Goal: Information Seeking & Learning: Learn about a topic

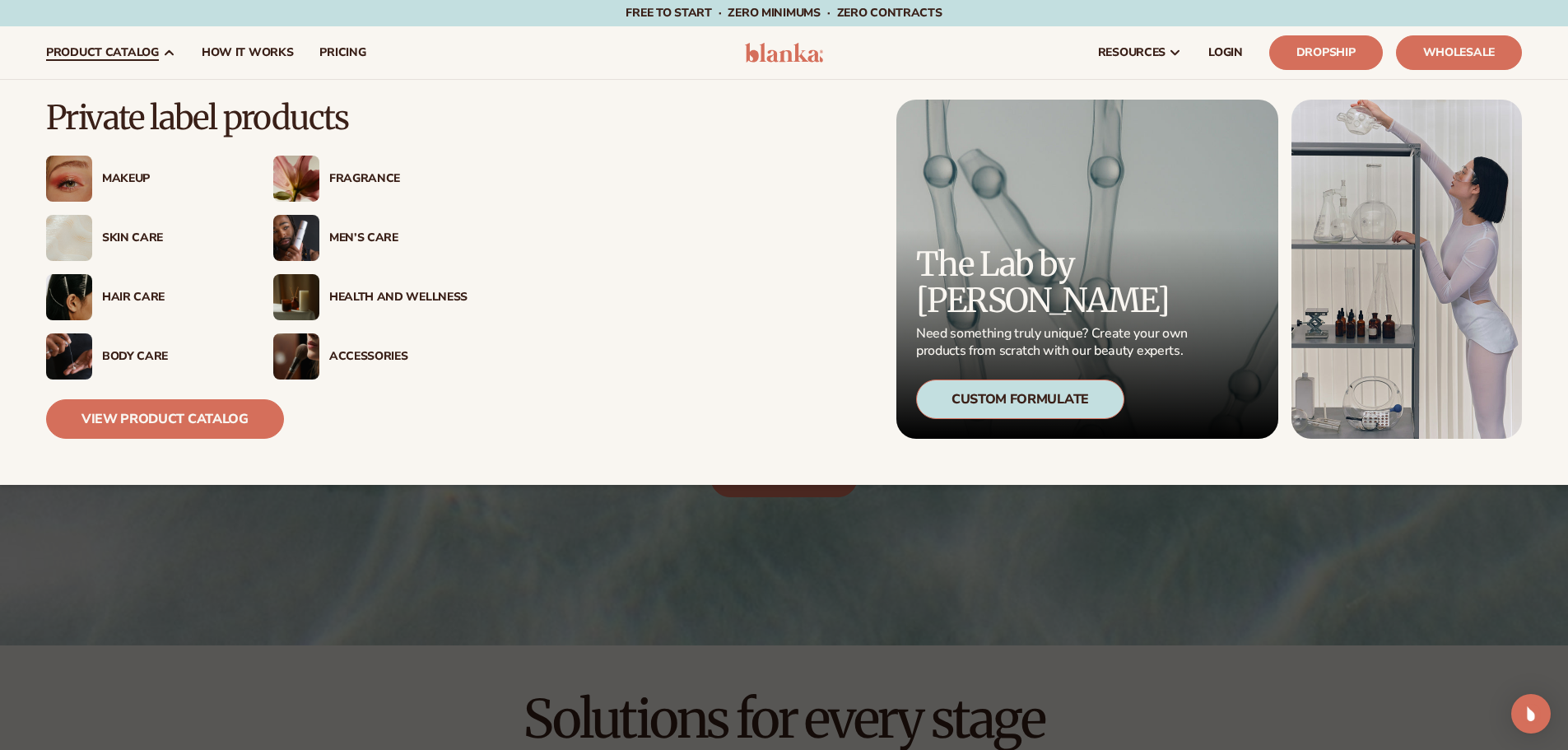
click at [166, 54] on icon at bounding box center [169, 53] width 7 height 4
click at [95, 301] on div "Hair Care" at bounding box center [166, 297] width 148 height 14
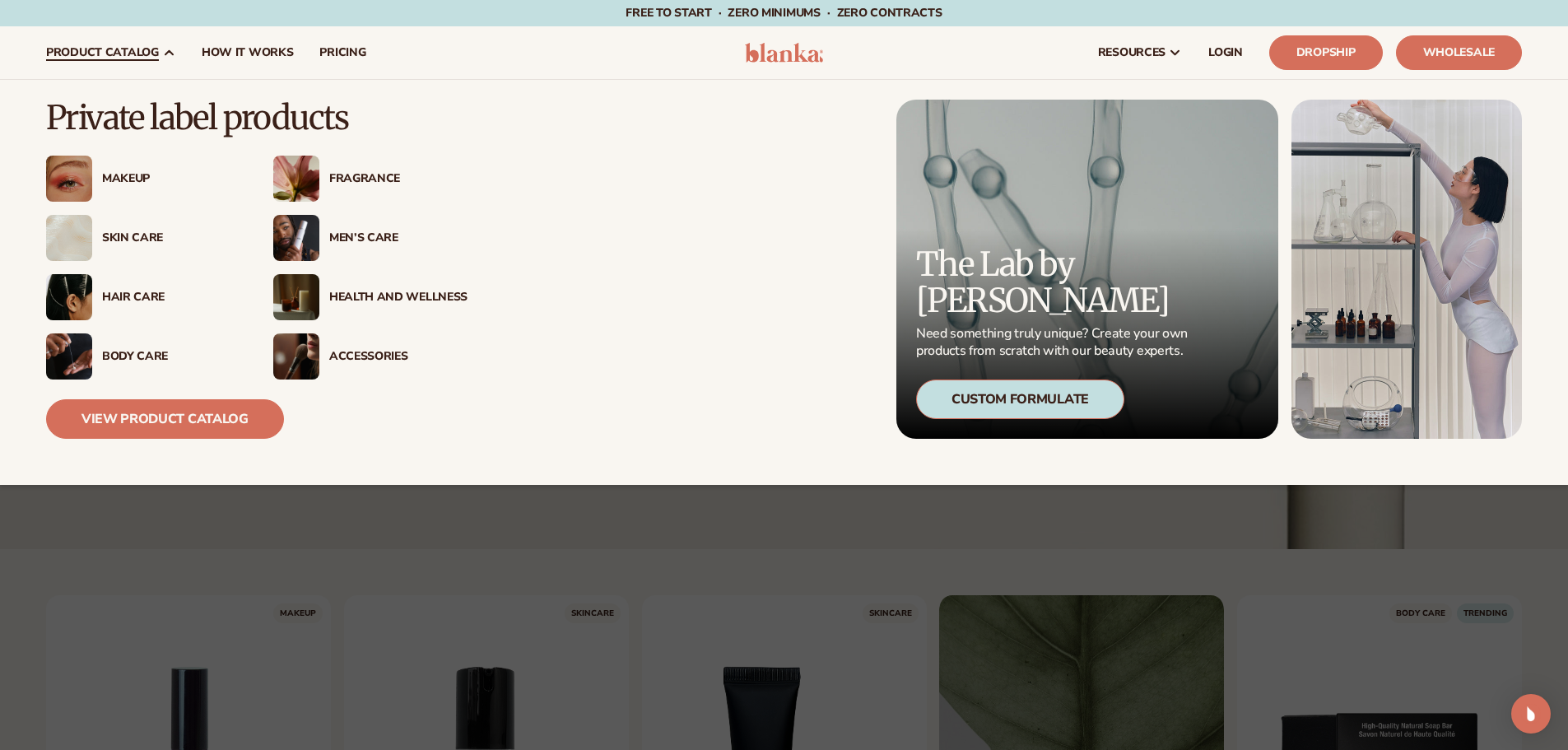
click at [117, 293] on div "Hair Care" at bounding box center [171, 297] width 139 height 14
click at [174, 412] on link "View Product Catalog" at bounding box center [165, 419] width 238 height 39
click at [126, 301] on div "Hair Care" at bounding box center [171, 297] width 139 height 14
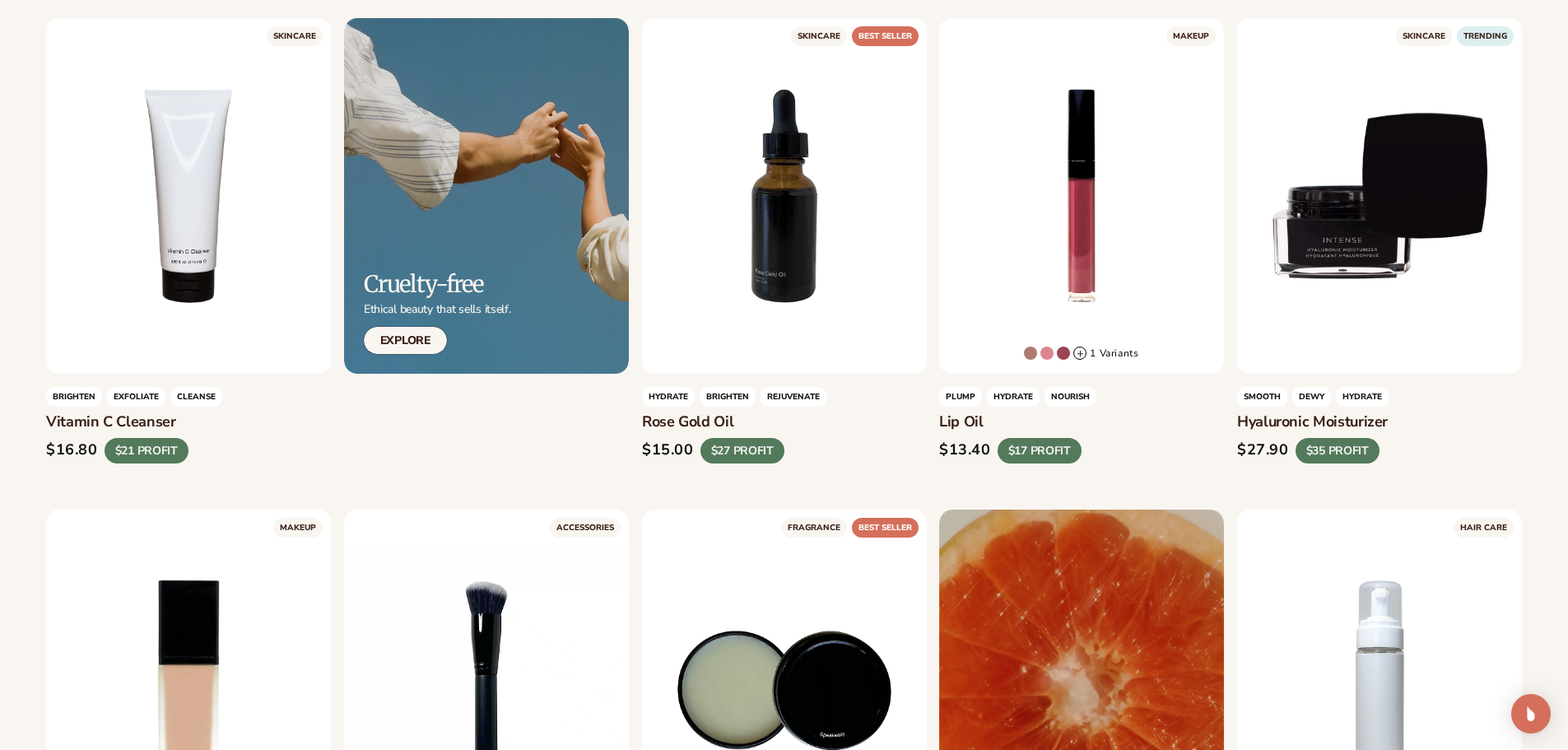
scroll to position [1070, 0]
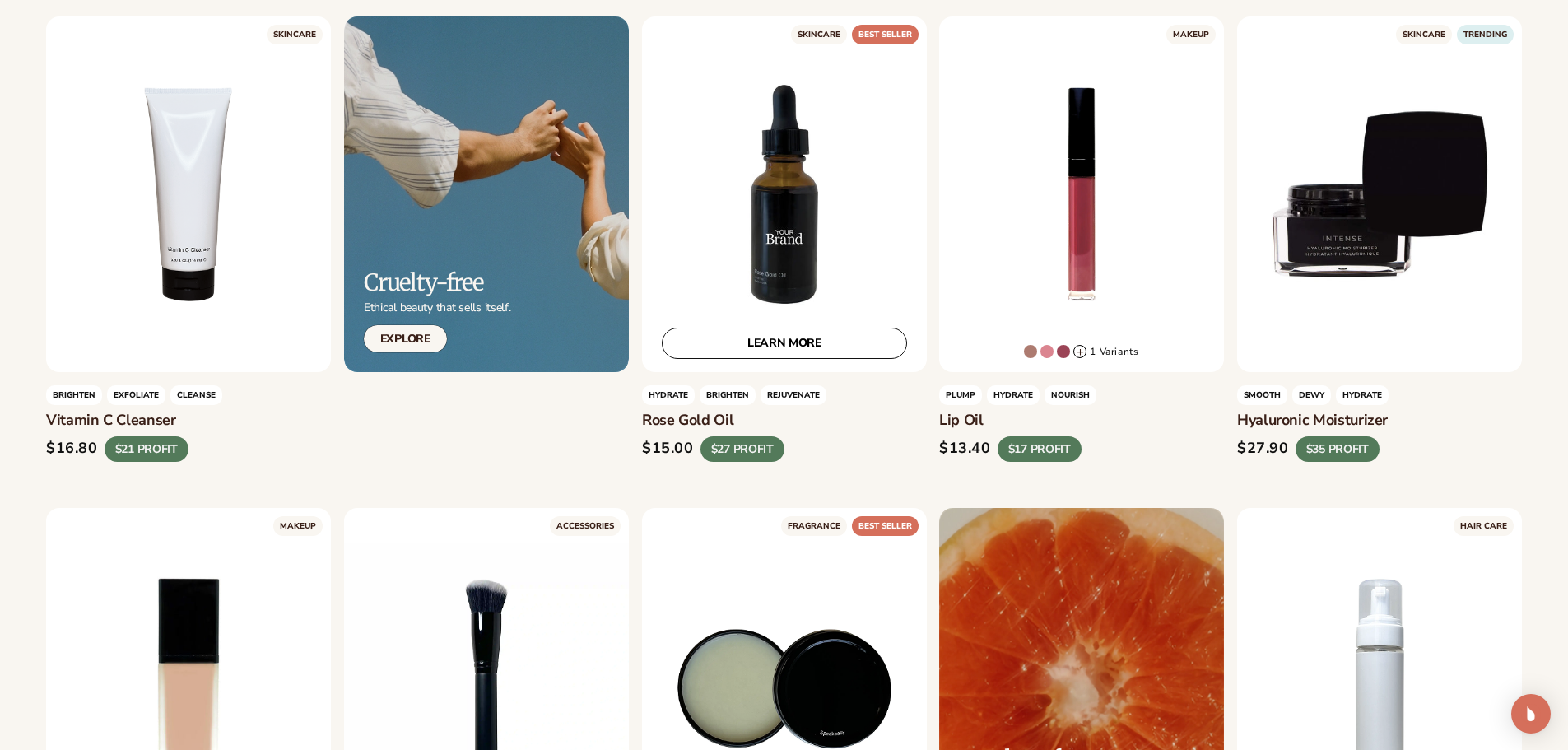
click at [759, 213] on div "LEARN MORE" at bounding box center [784, 195] width 285 height 356
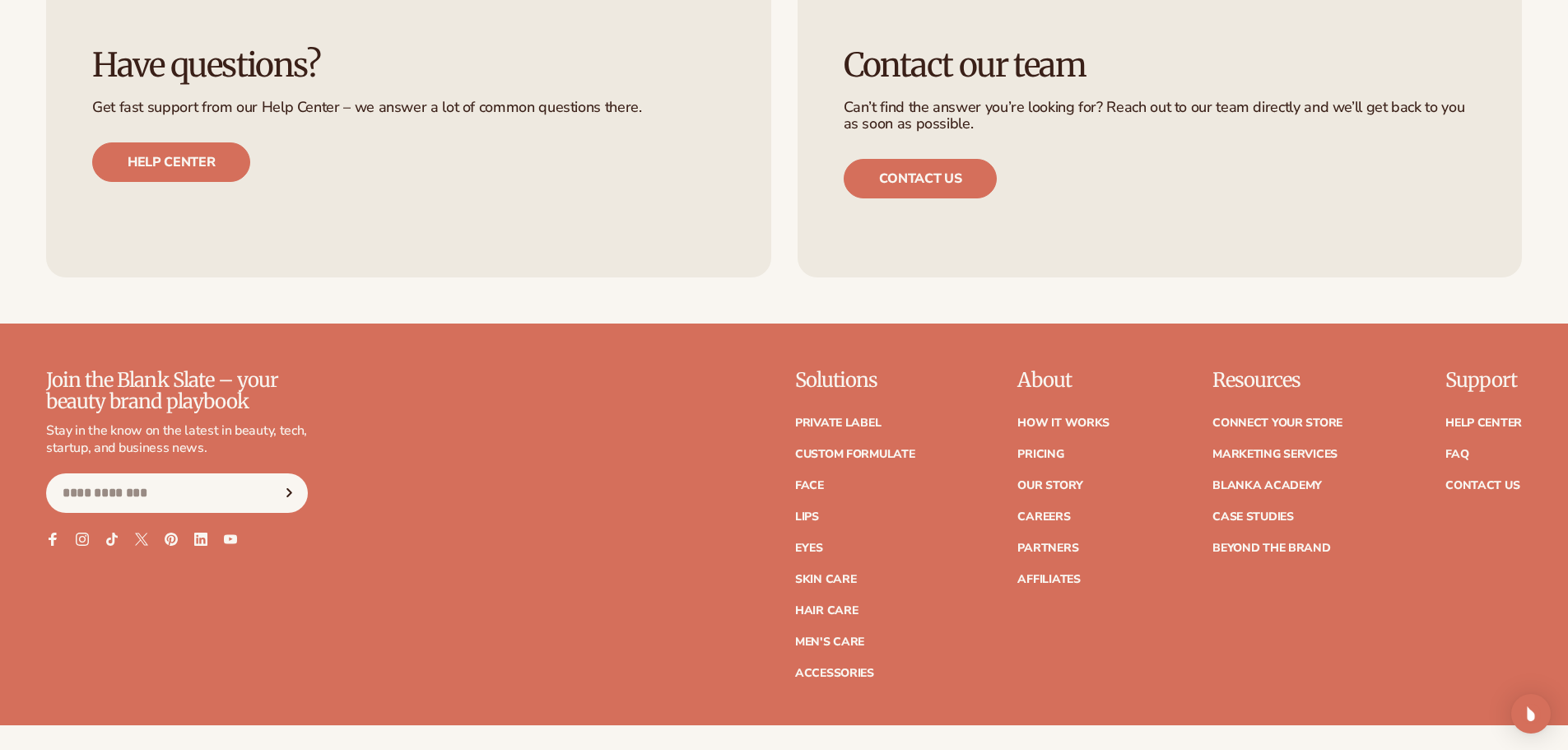
scroll to position [6257, 0]
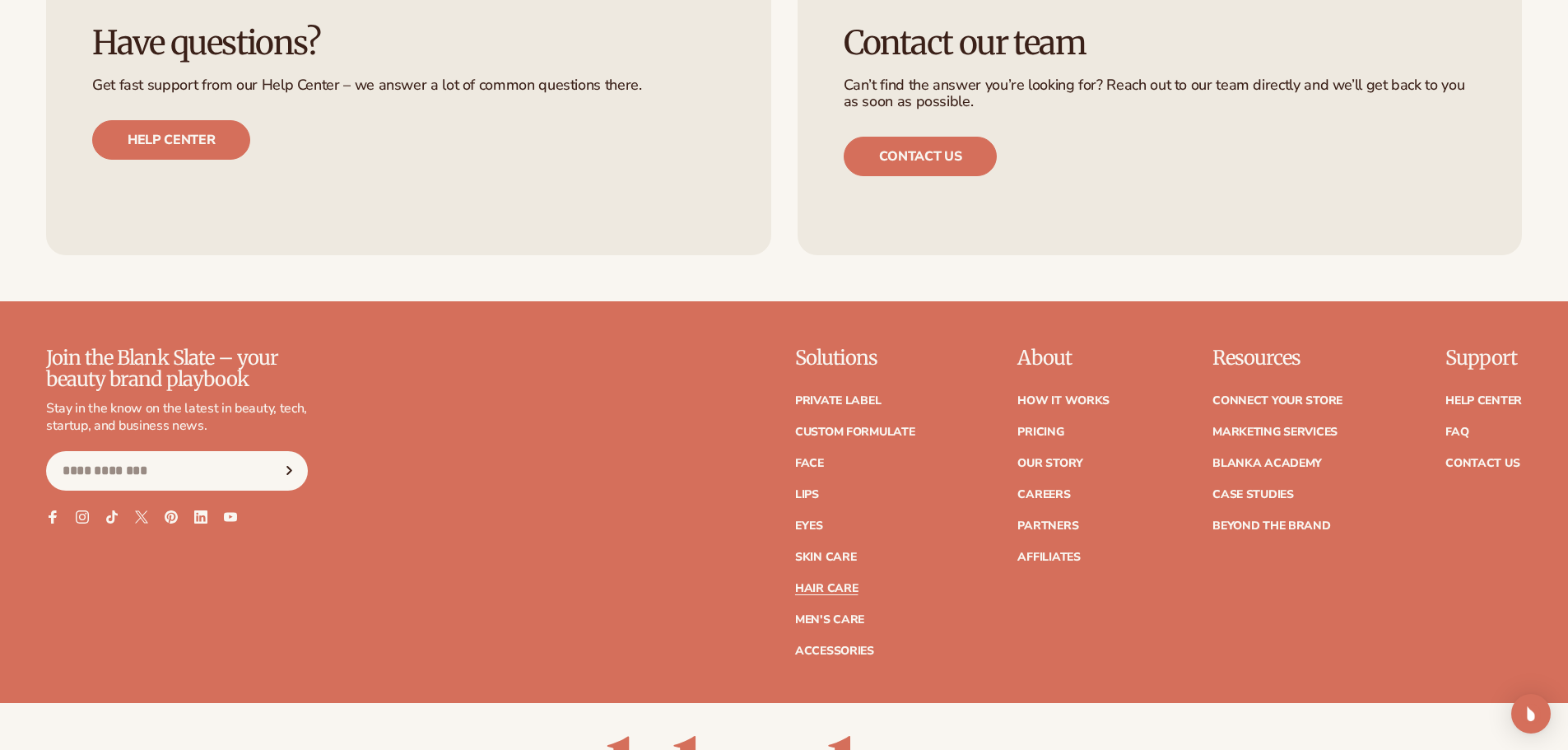
click at [819, 582] on link "Hair Care" at bounding box center [826, 588] width 63 height 11
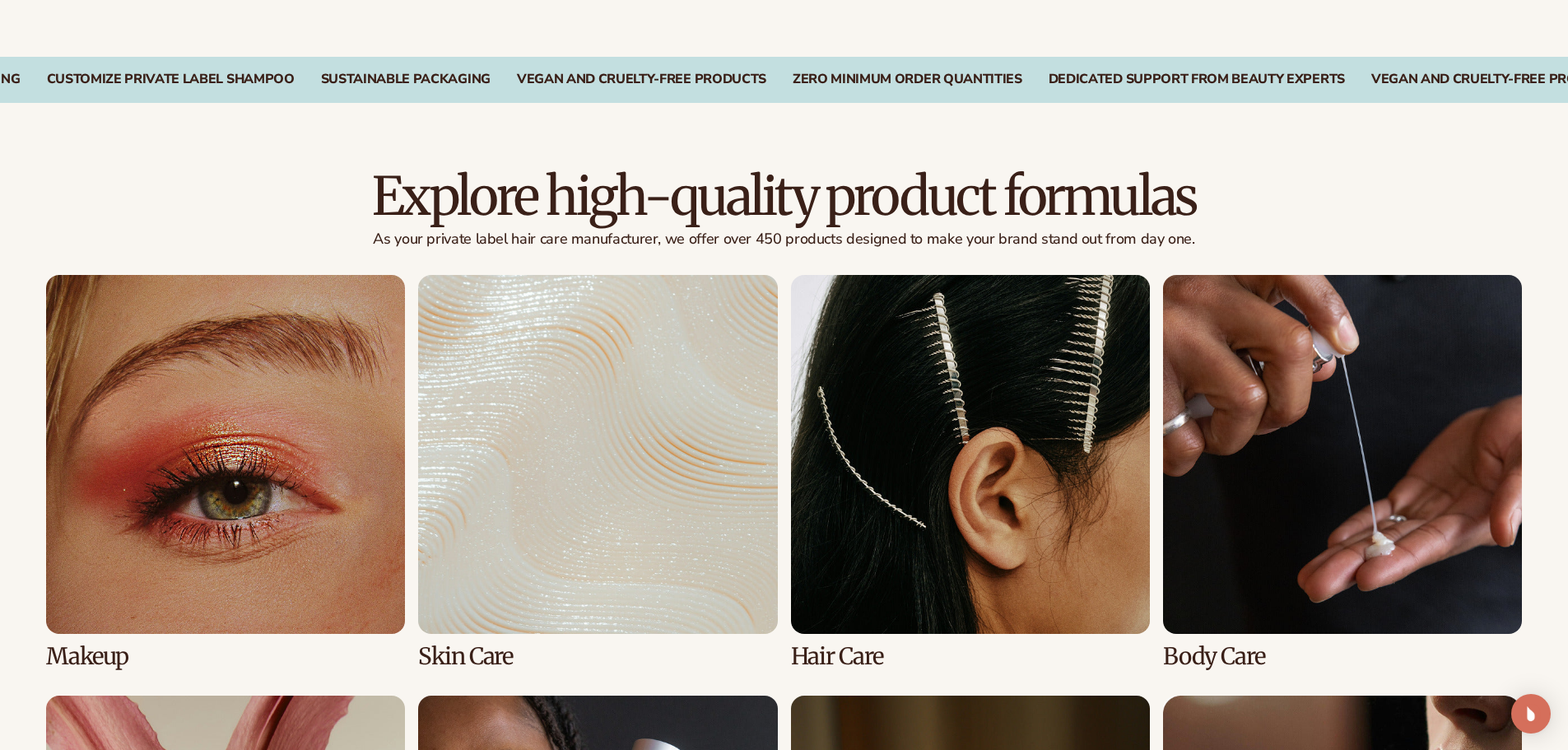
scroll to position [1076, 0]
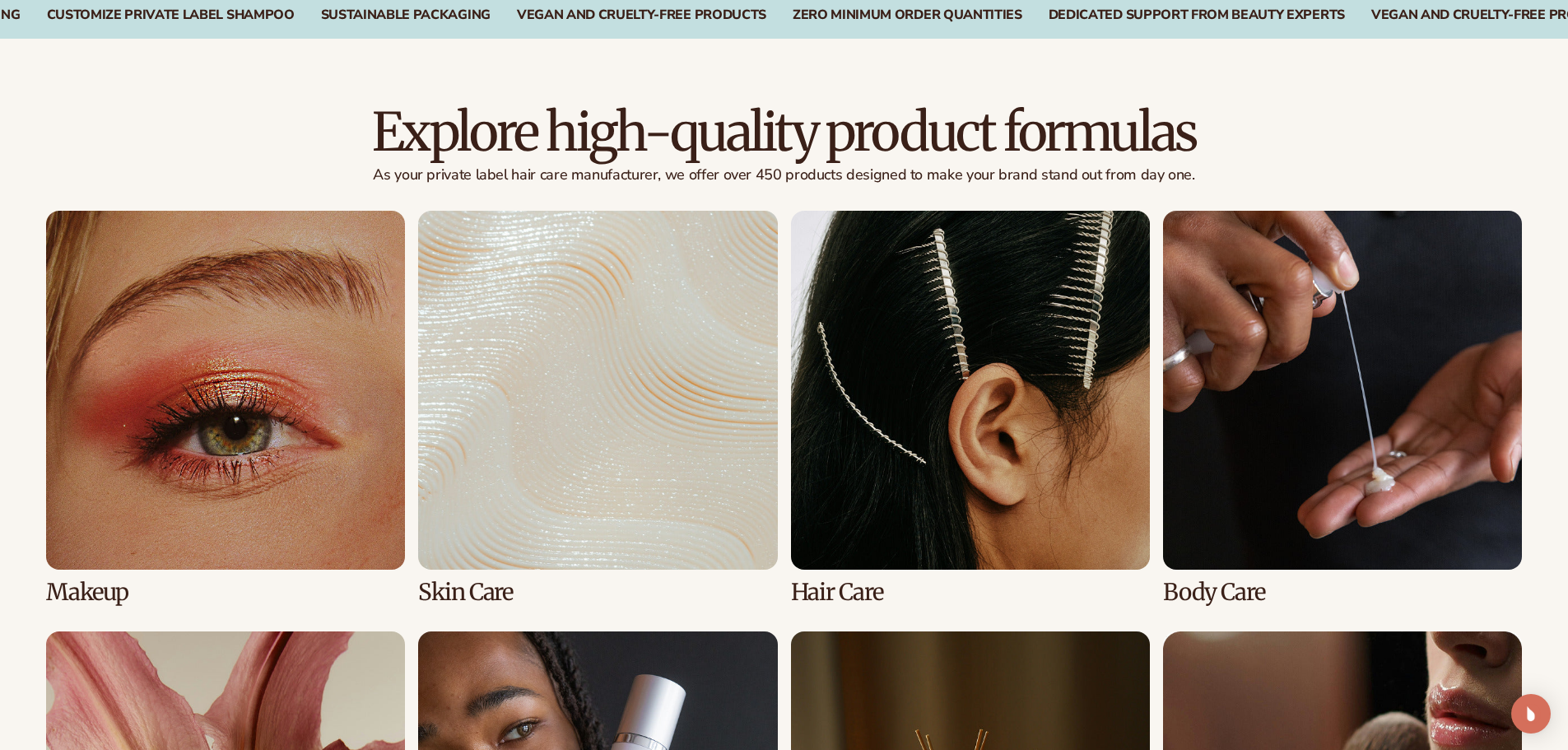
click at [1079, 360] on link "3 / 8" at bounding box center [970, 407] width 359 height 394
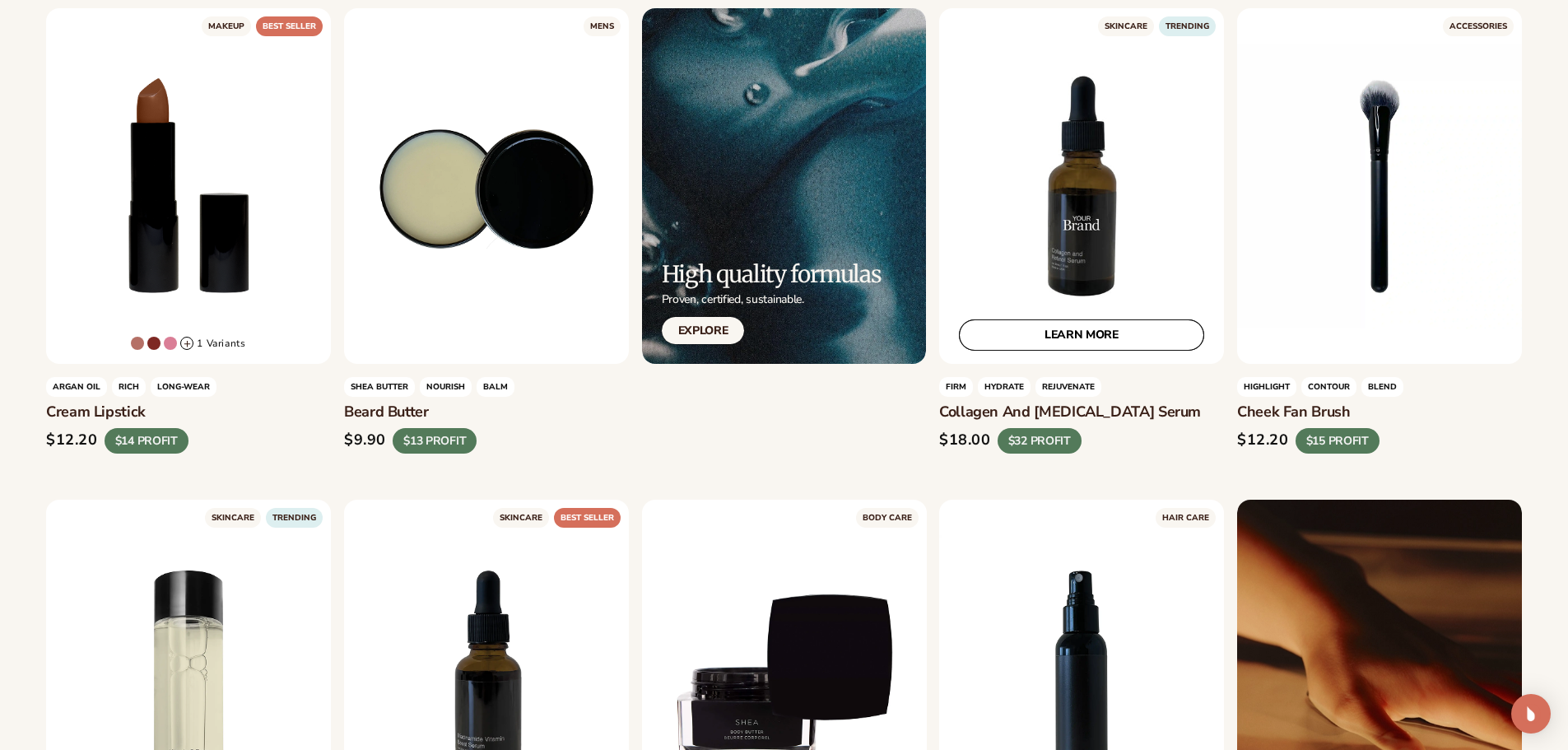
scroll to position [2634, 0]
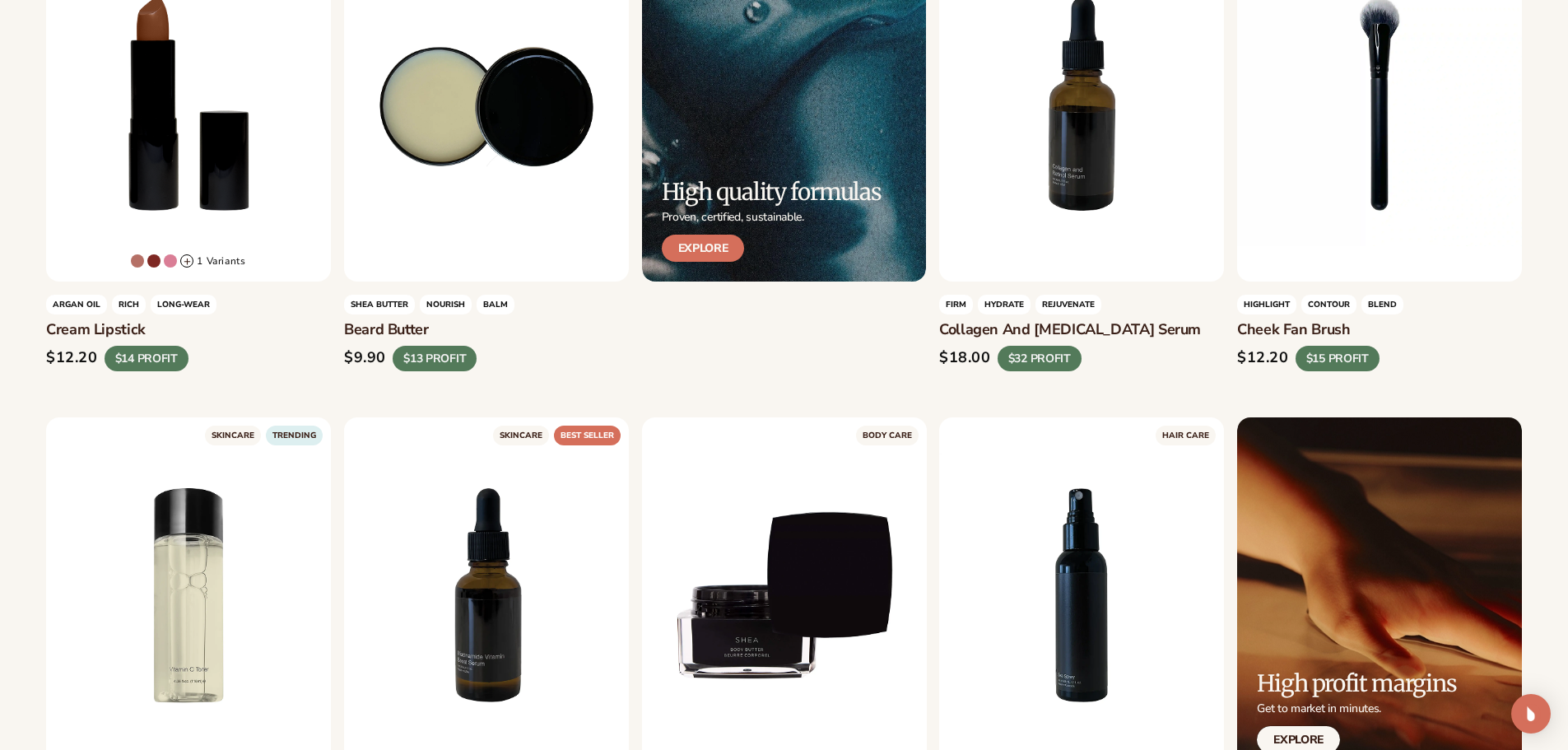
click at [735, 250] on link "Explore" at bounding box center [703, 248] width 83 height 27
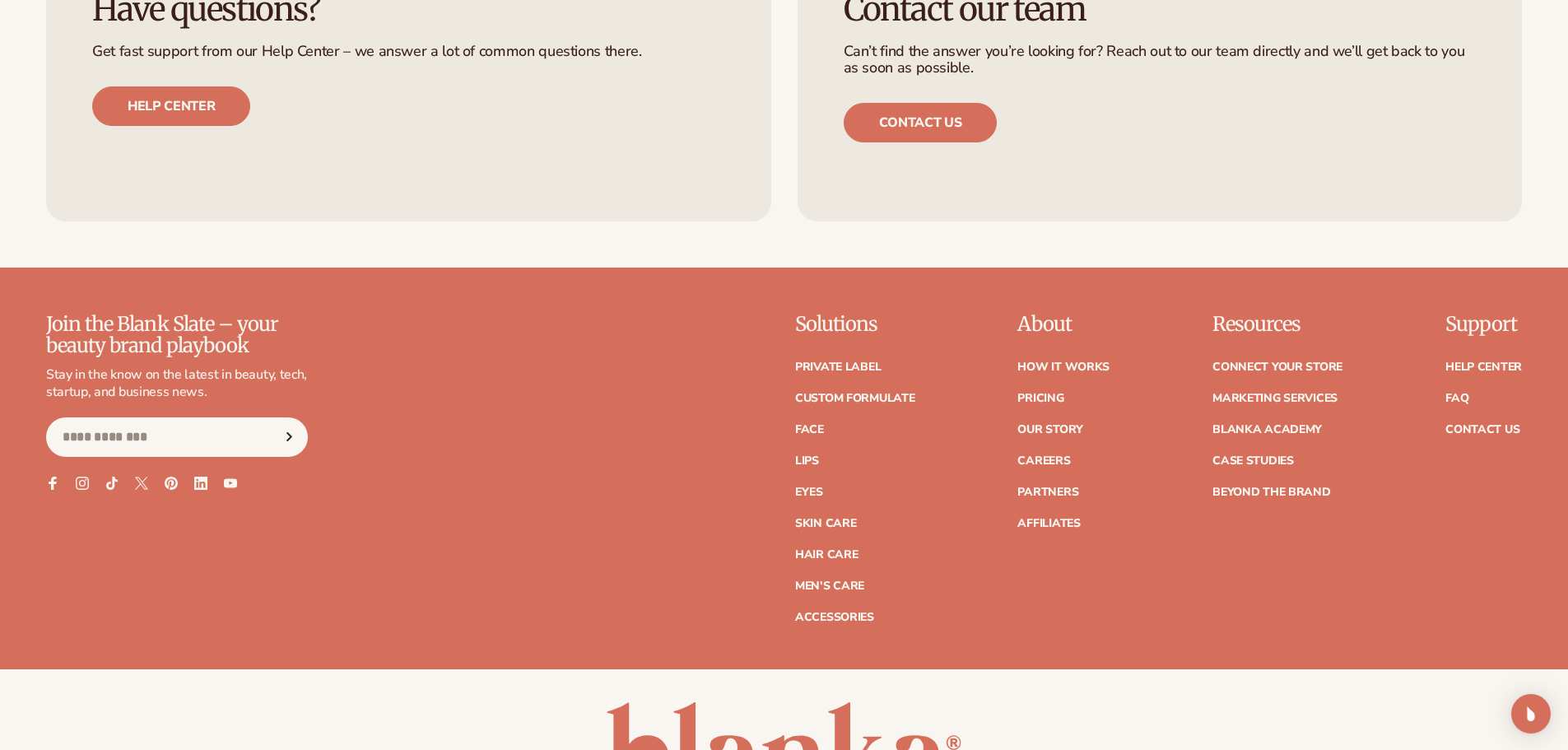
scroll to position [6491, 0]
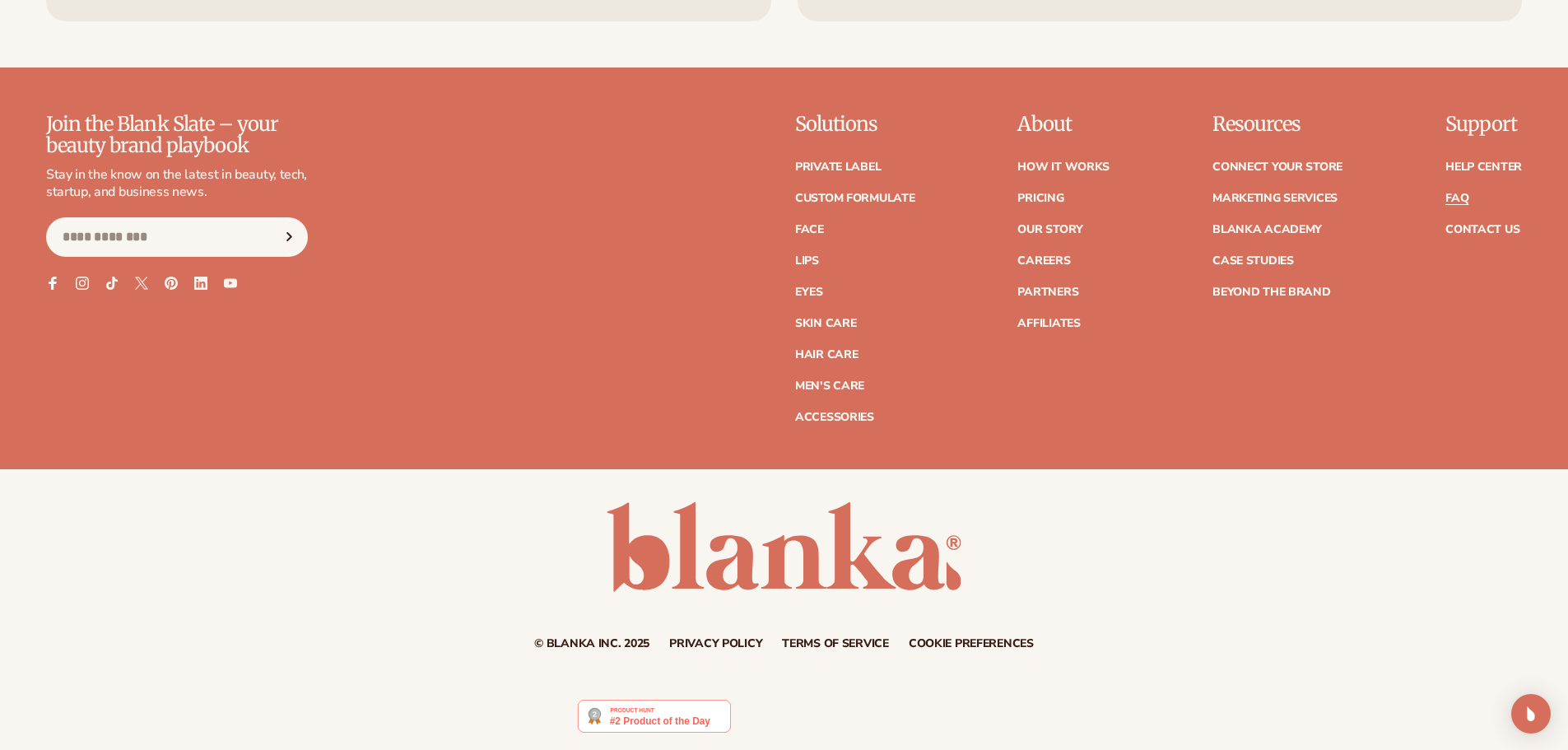
click at [1459, 195] on link "FAQ" at bounding box center [1457, 199] width 23 height 11
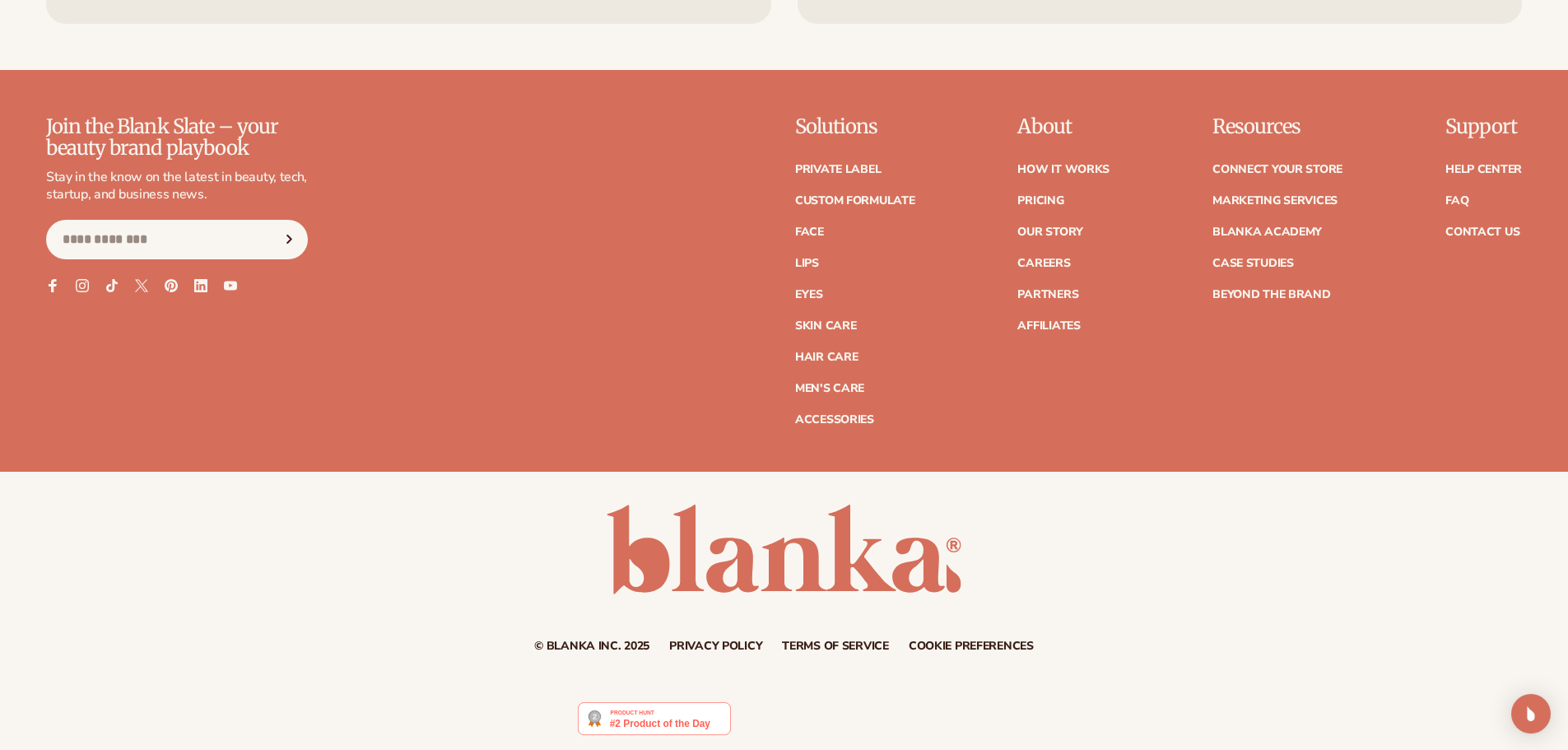
scroll to position [6491, 0]
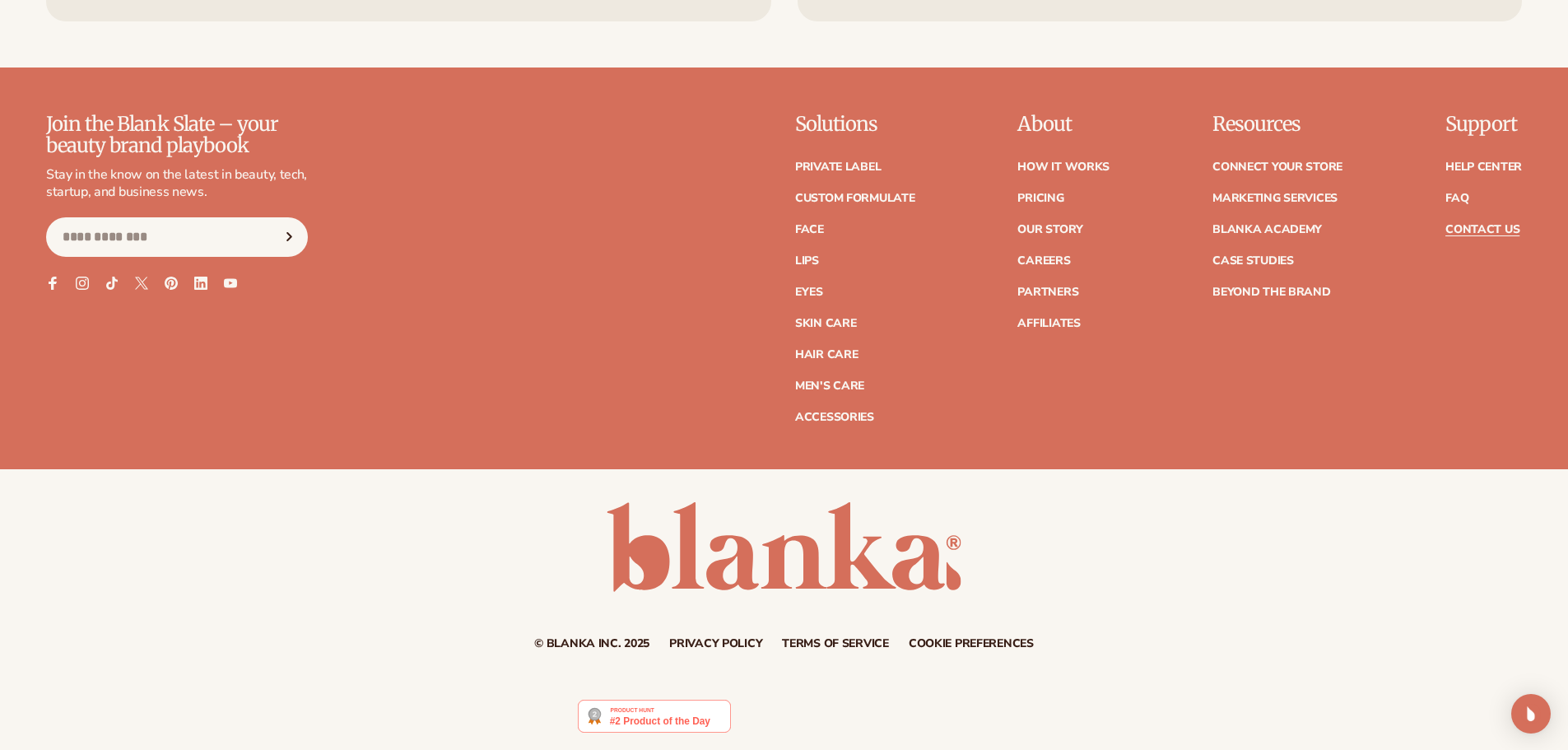
click at [1502, 228] on link "Contact Us" at bounding box center [1482, 229] width 74 height 11
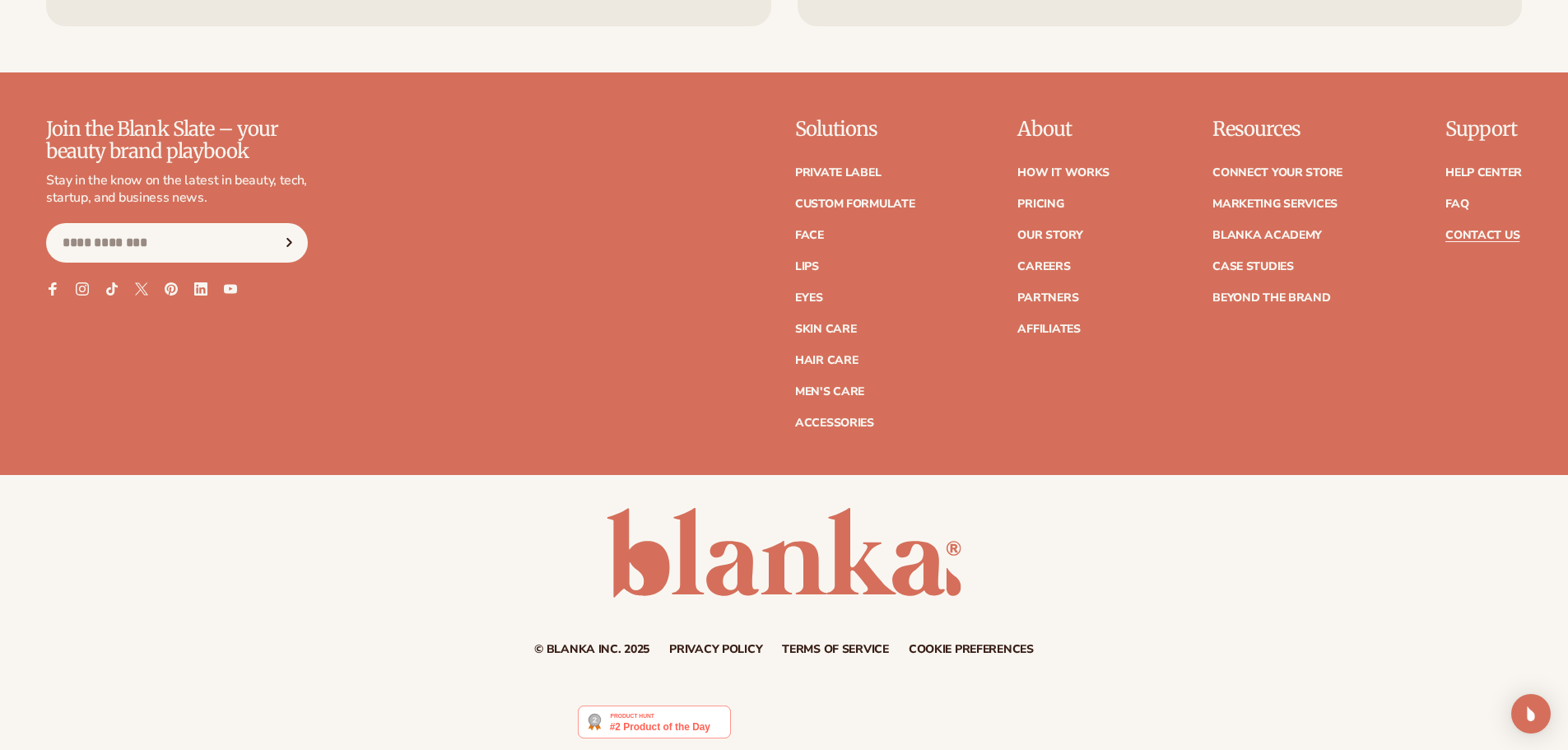
scroll to position [1430, 0]
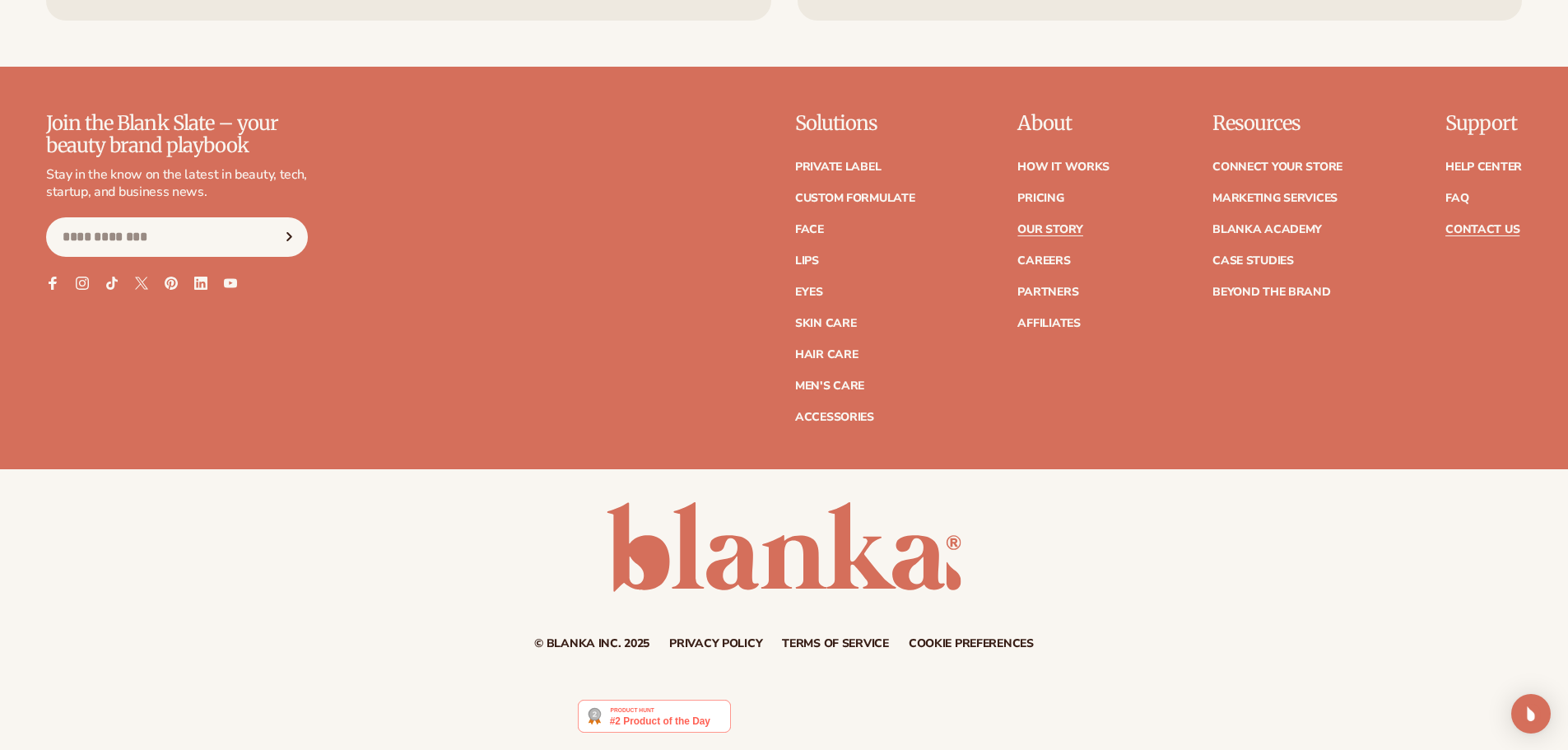
click at [1054, 230] on link "Our Story" at bounding box center [1049, 229] width 65 height 11
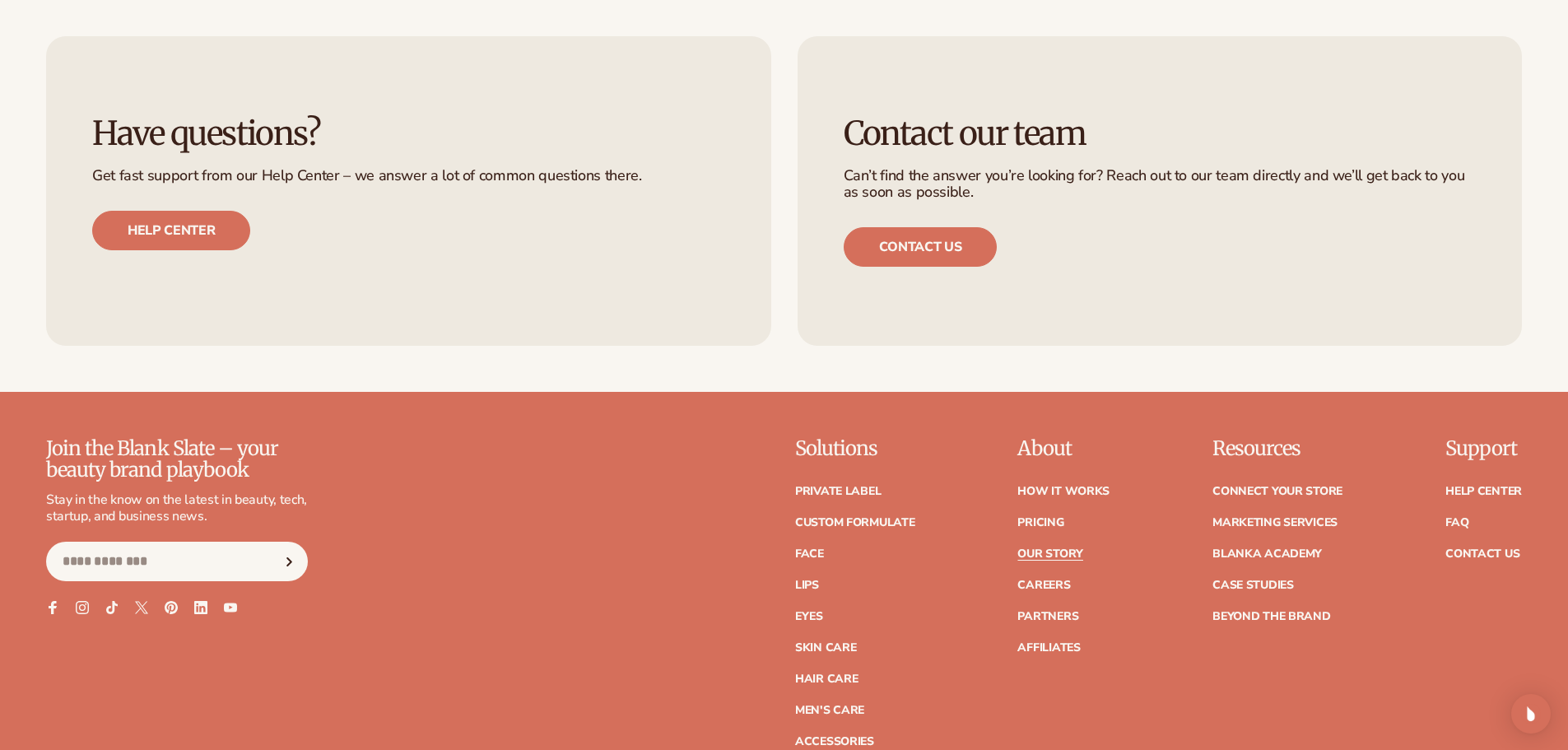
scroll to position [5249, 0]
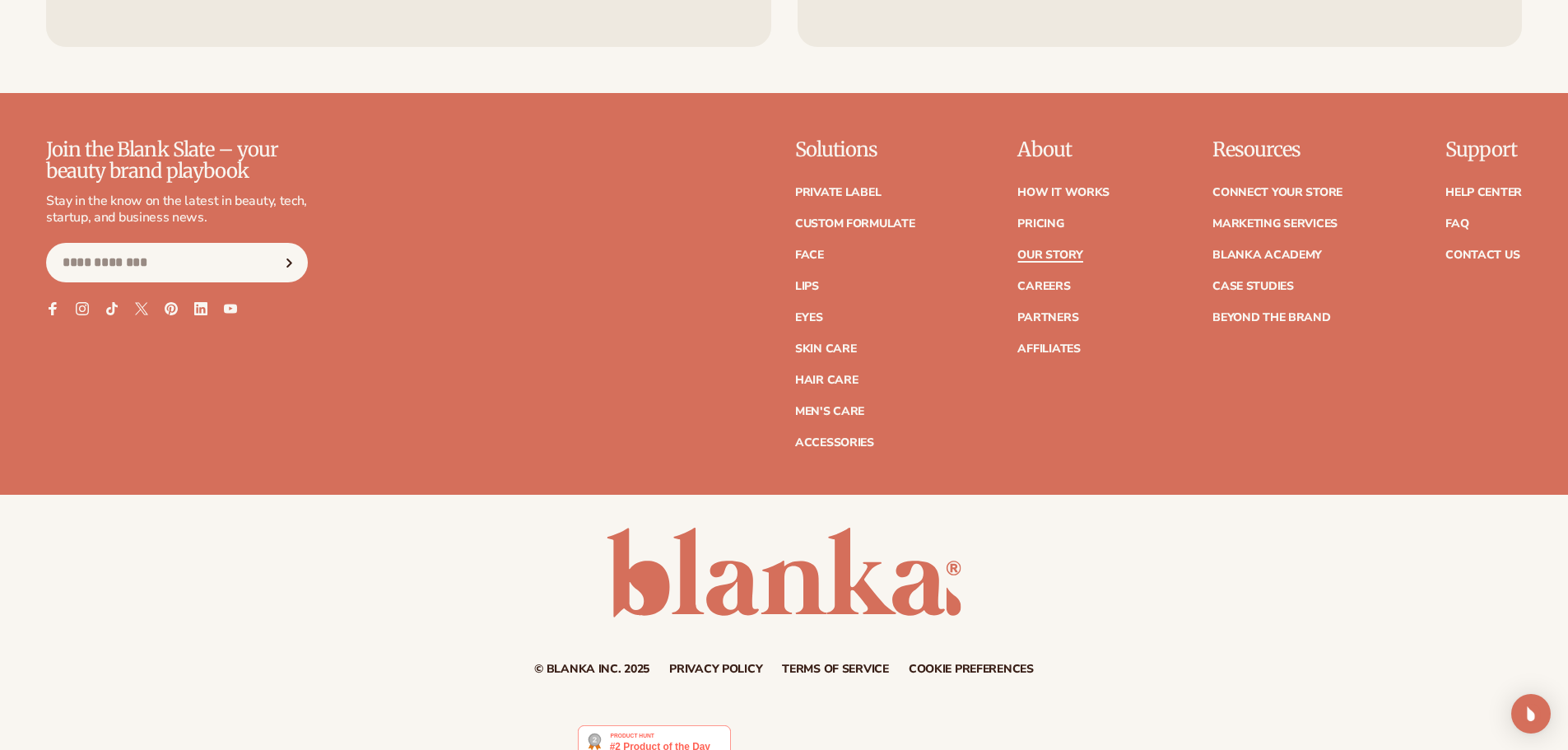
click at [1074, 249] on link "Our Story" at bounding box center [1049, 255] width 65 height 11
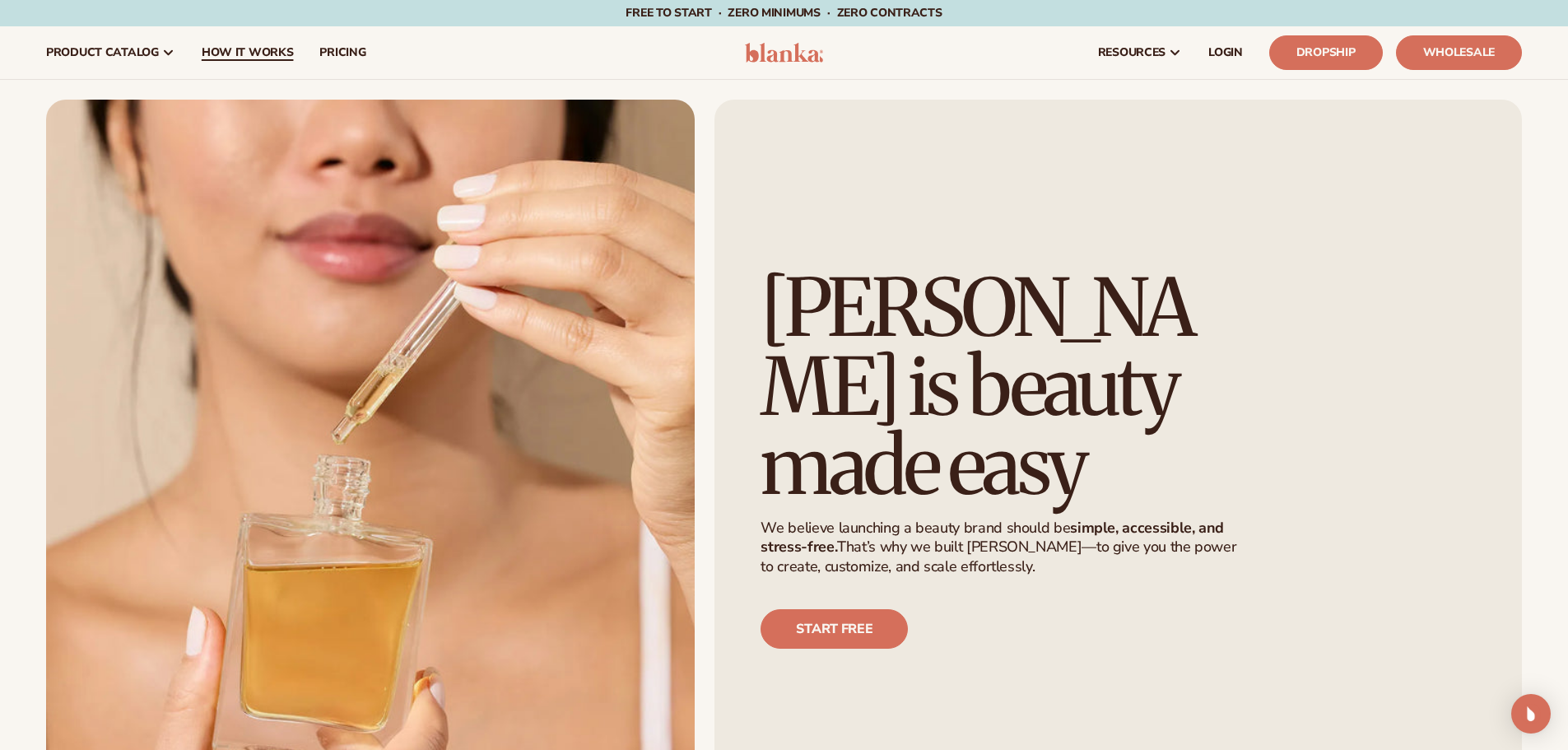
click at [246, 56] on span "How It Works" at bounding box center [247, 52] width 92 height 13
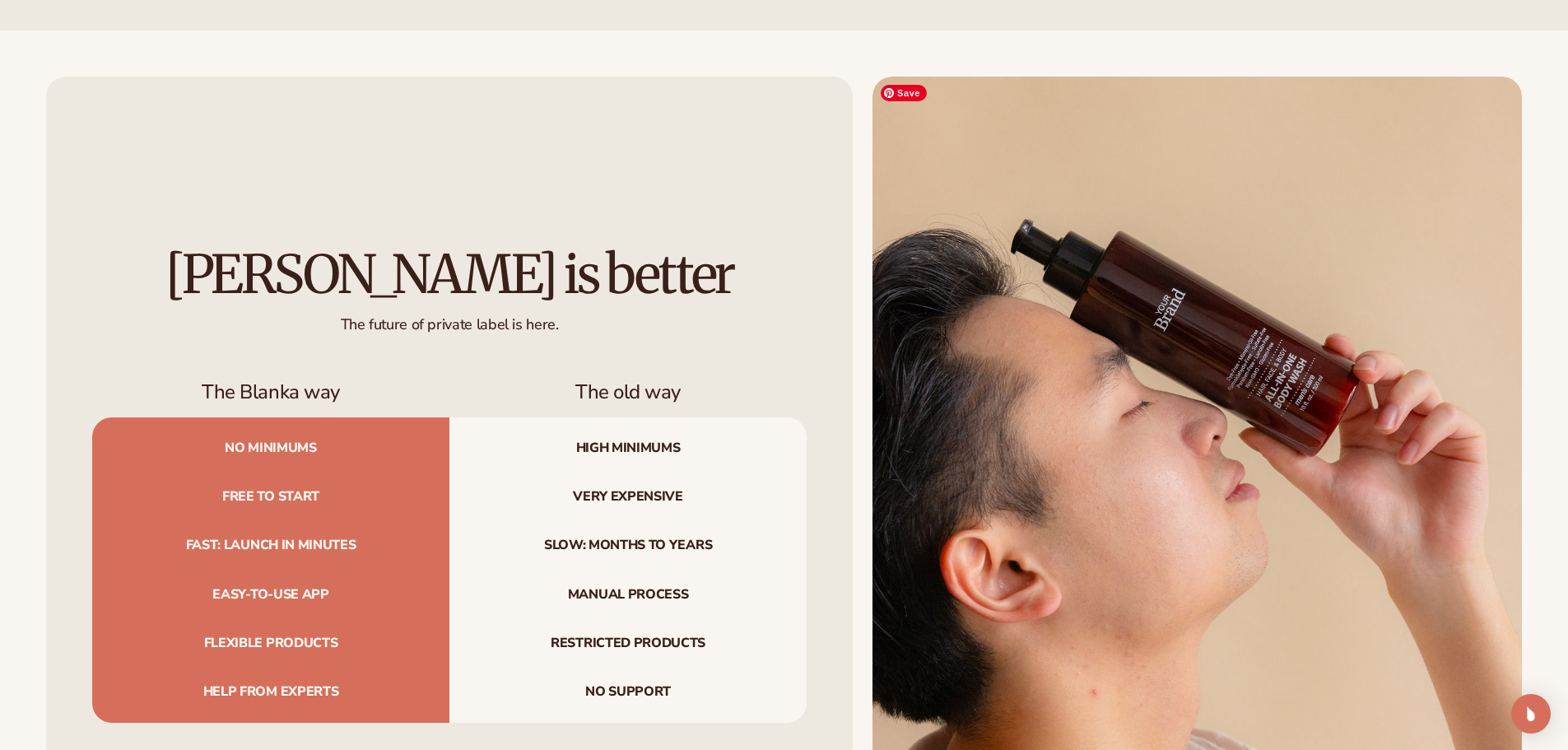
scroll to position [2058, 0]
